Goal: Task Accomplishment & Management: Manage account settings

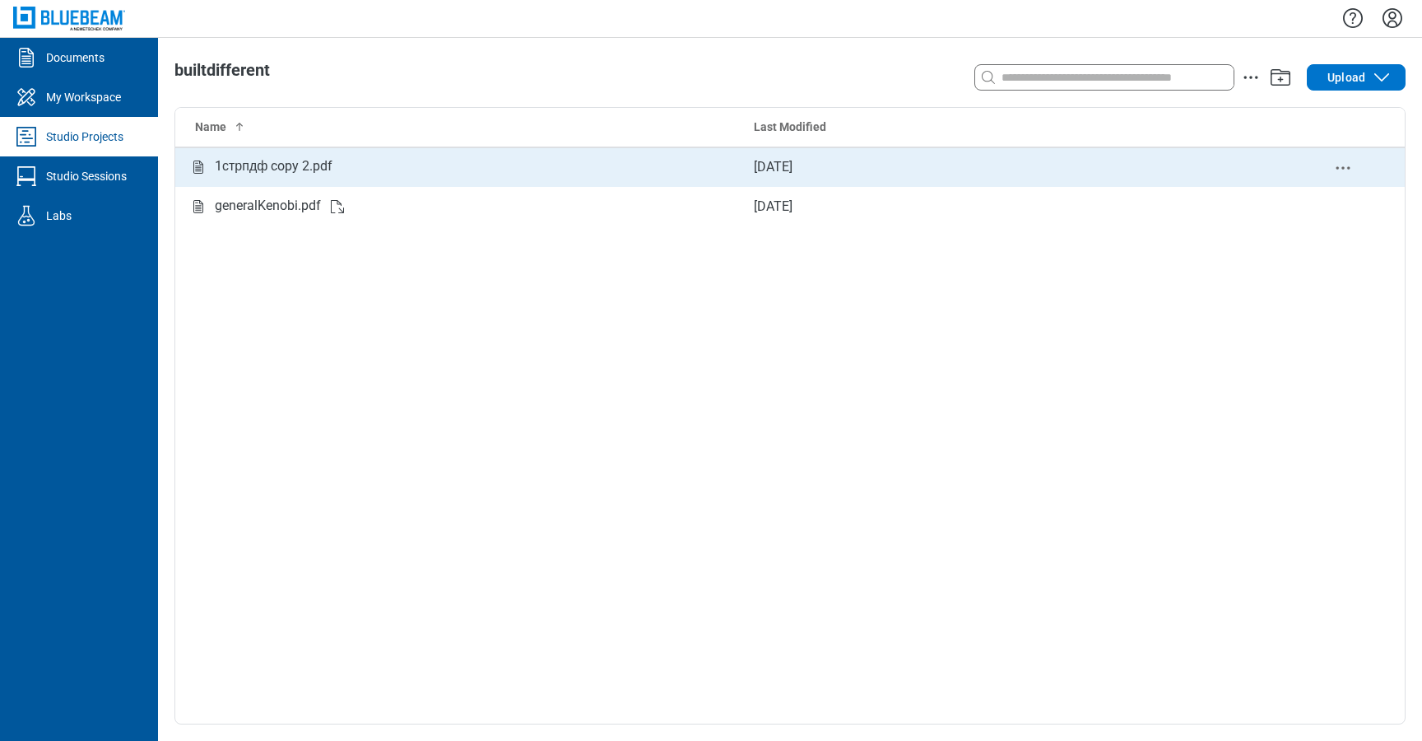
click at [629, 168] on div "1стрпдф copy 2.pdf" at bounding box center [457, 166] width 539 height 21
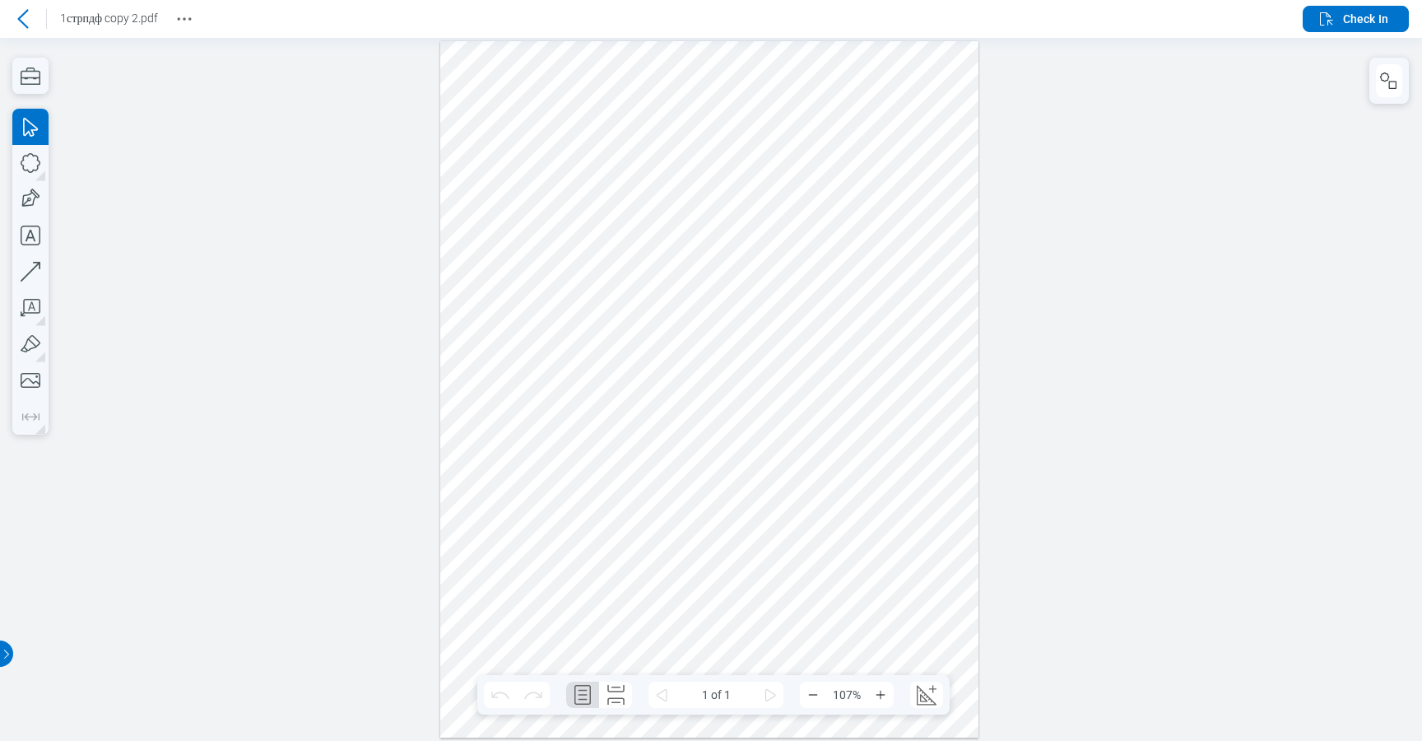
click at [899, 179] on div at bounding box center [709, 388] width 538 height 696
click at [796, 456] on div at bounding box center [709, 388] width 538 height 696
click at [1397, 76] on icon "button" at bounding box center [1389, 81] width 20 height 20
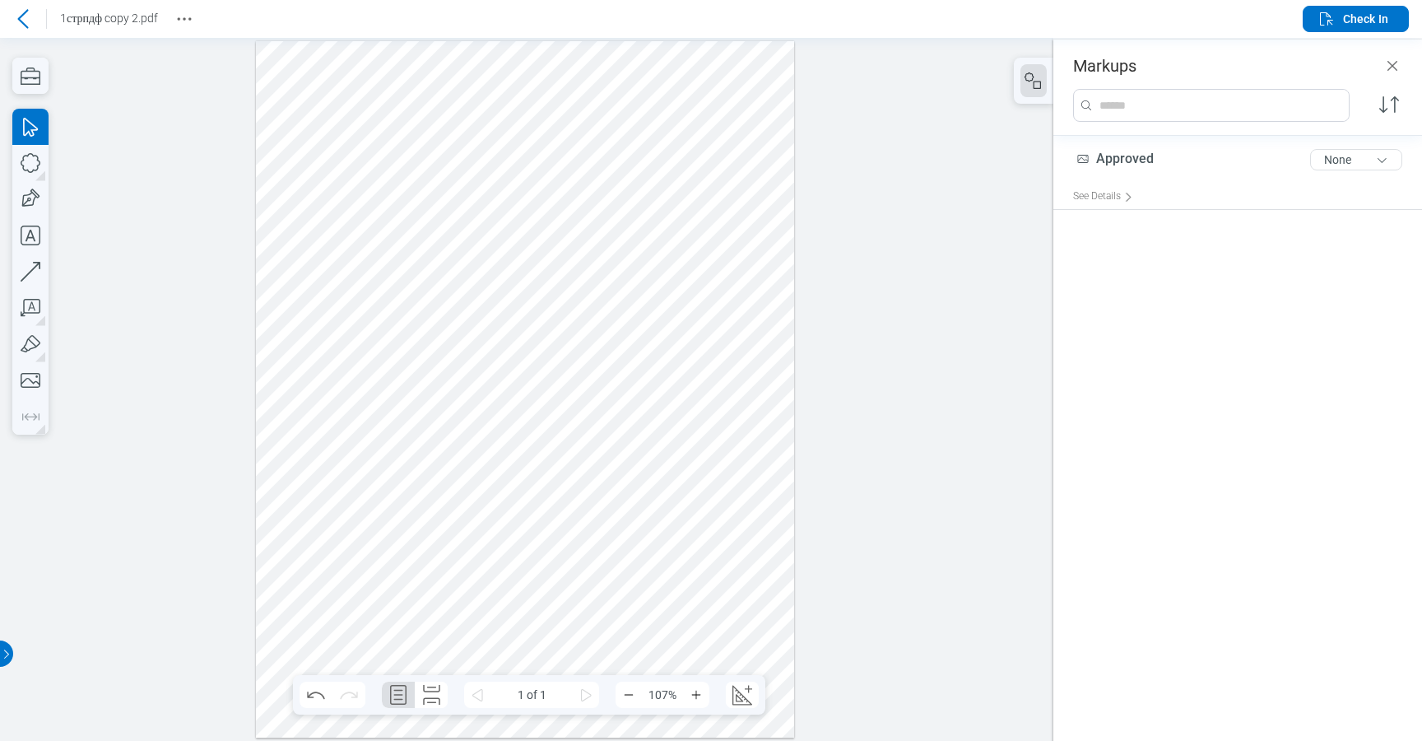
click at [1000, 137] on div at bounding box center [526, 388] width 1053 height 703
click at [1333, 23] on icon "button" at bounding box center [1327, 19] width 20 height 20
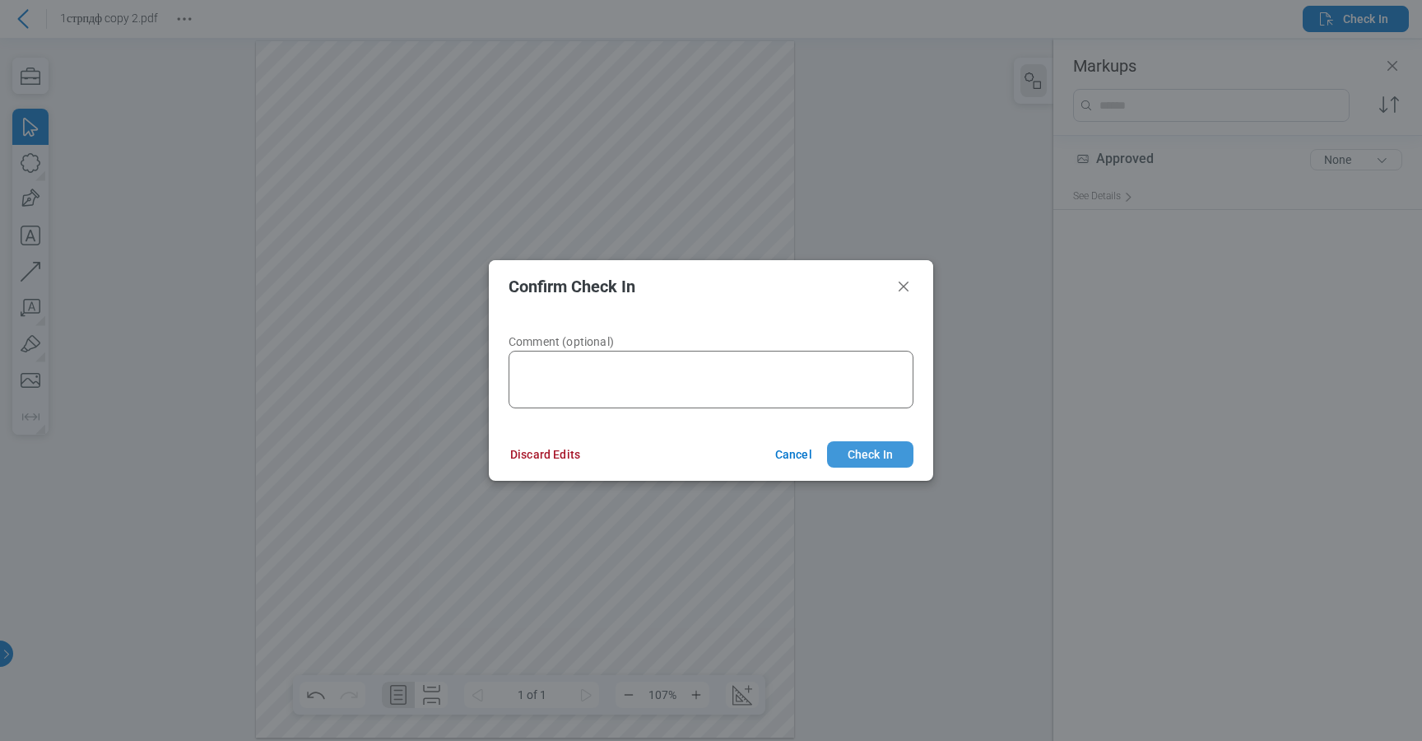
click at [876, 467] on button "Check In" at bounding box center [870, 454] width 86 height 26
